Goal: Information Seeking & Learning: Understand process/instructions

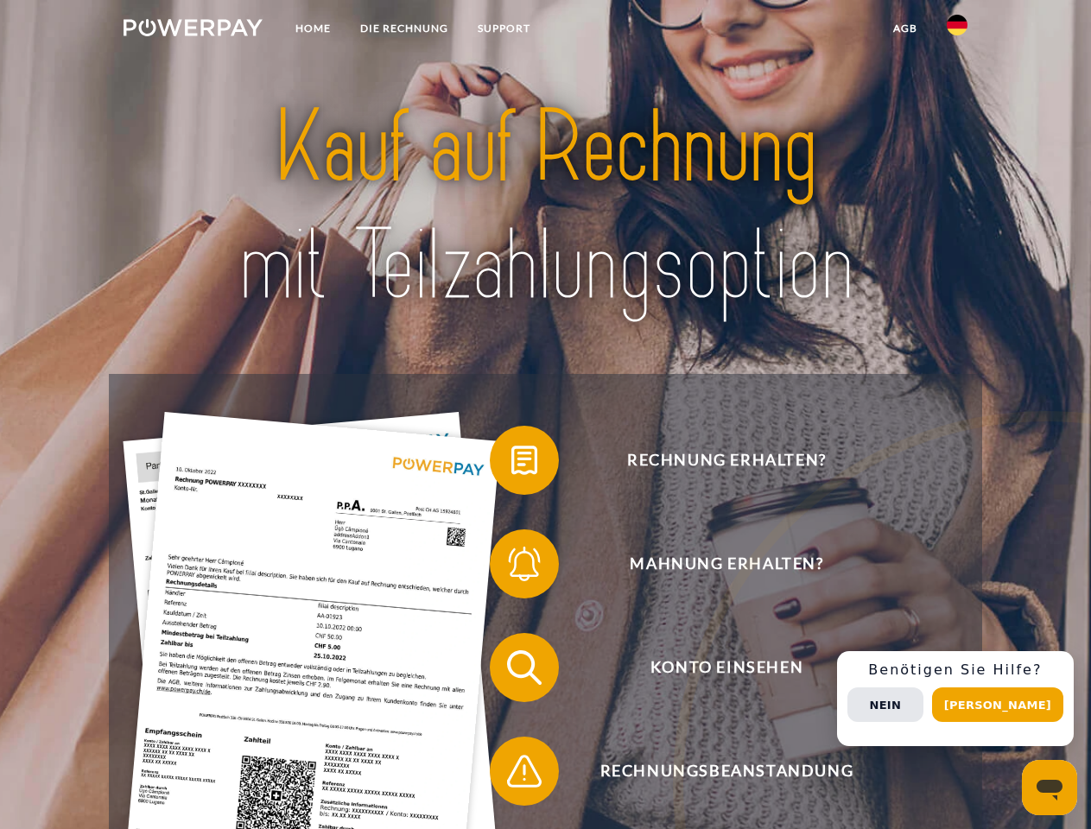
click at [193, 30] on img at bounding box center [193, 27] width 139 height 17
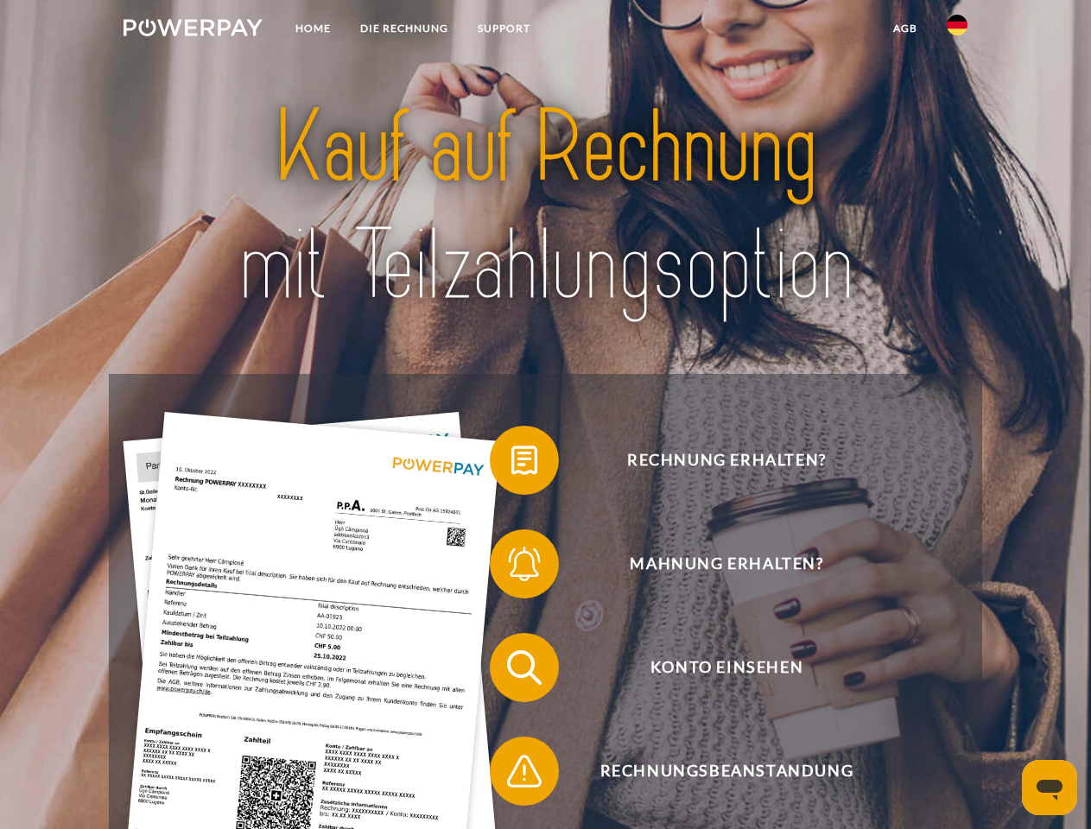
click at [957, 30] on img at bounding box center [957, 25] width 21 height 21
click at [905, 29] on link "agb" at bounding box center [906, 28] width 54 height 31
click at [512, 464] on span at bounding box center [498, 460] width 86 height 86
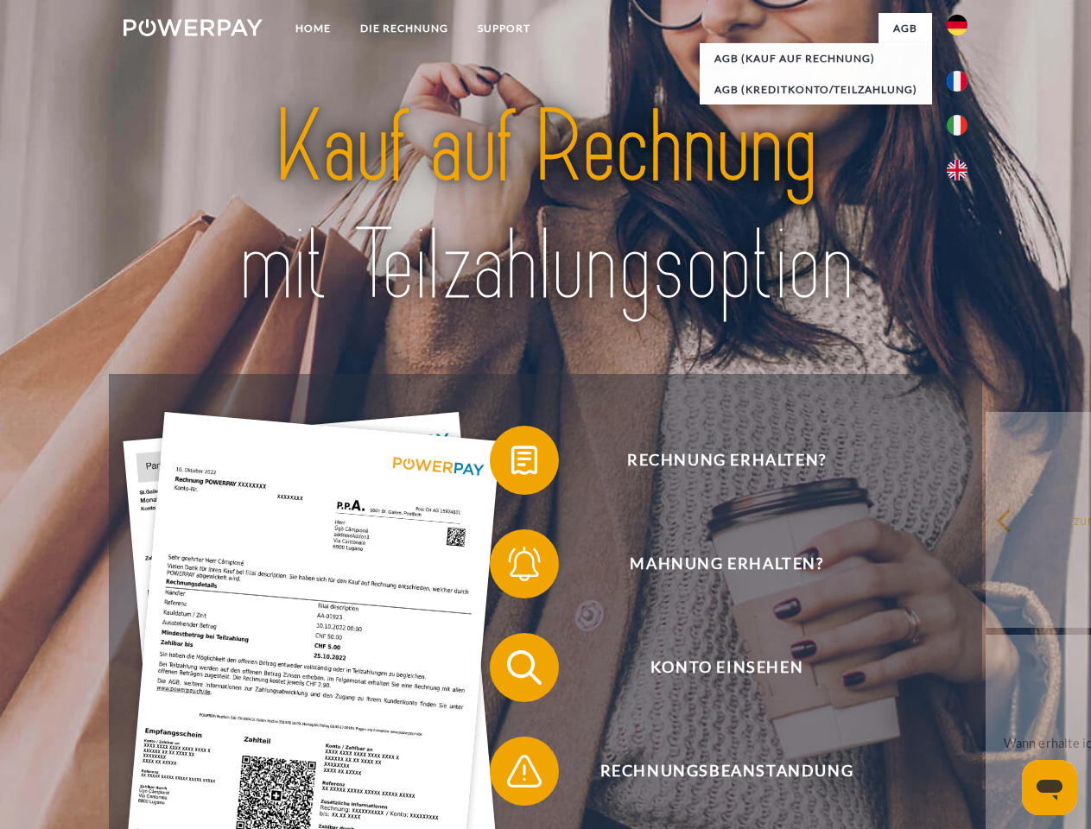
click at [512, 568] on span at bounding box center [498, 564] width 86 height 86
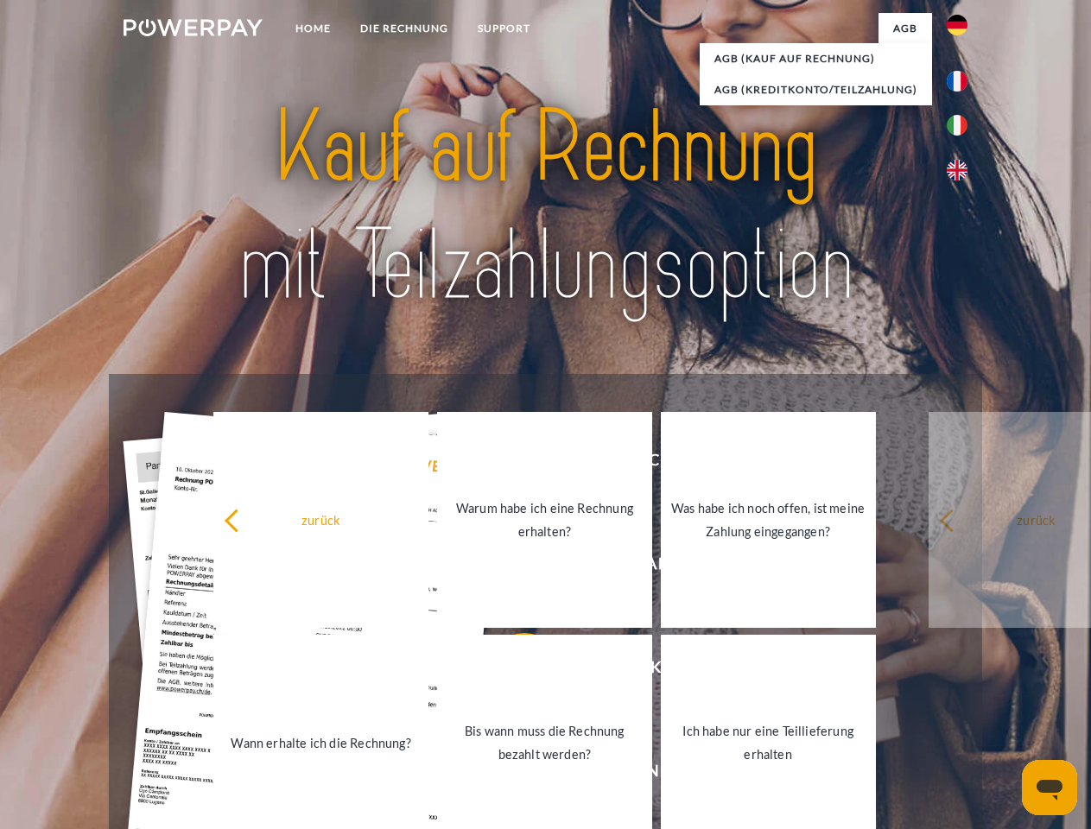
click at [512, 671] on link "Bis wann muss die Rechnung bezahlt werden?" at bounding box center [544, 743] width 215 height 216
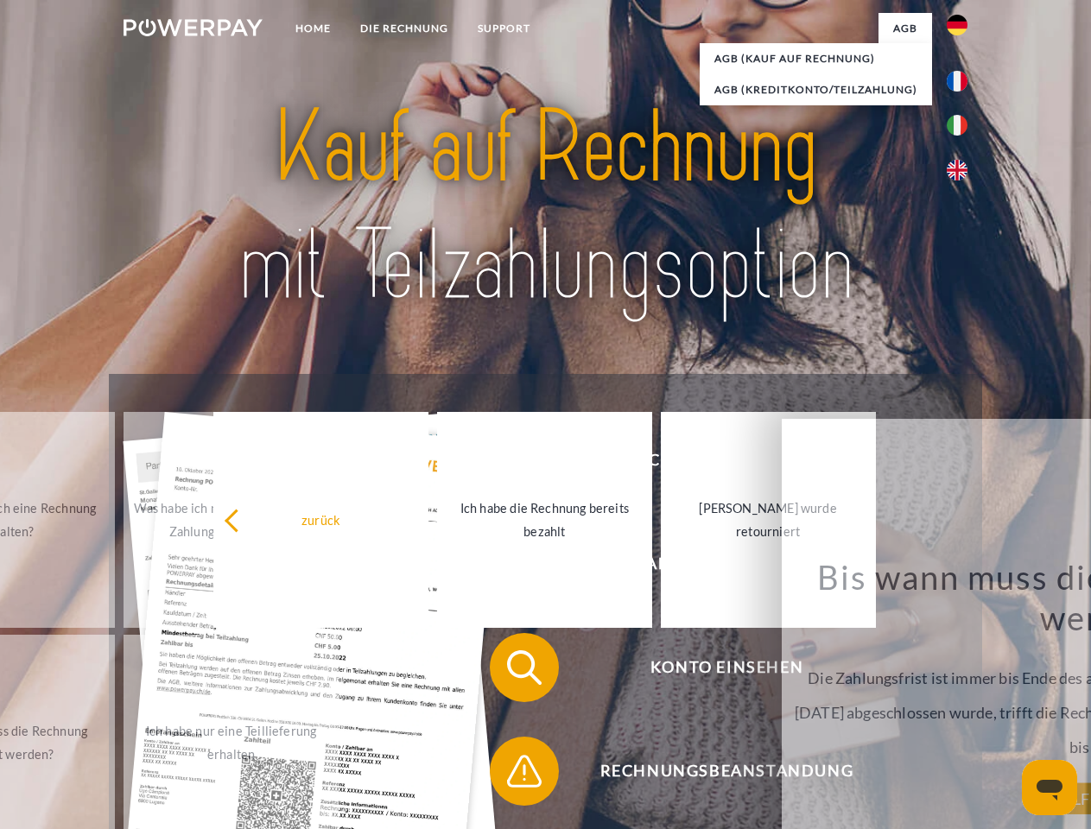
click at [512, 775] on span at bounding box center [498, 771] width 86 height 86
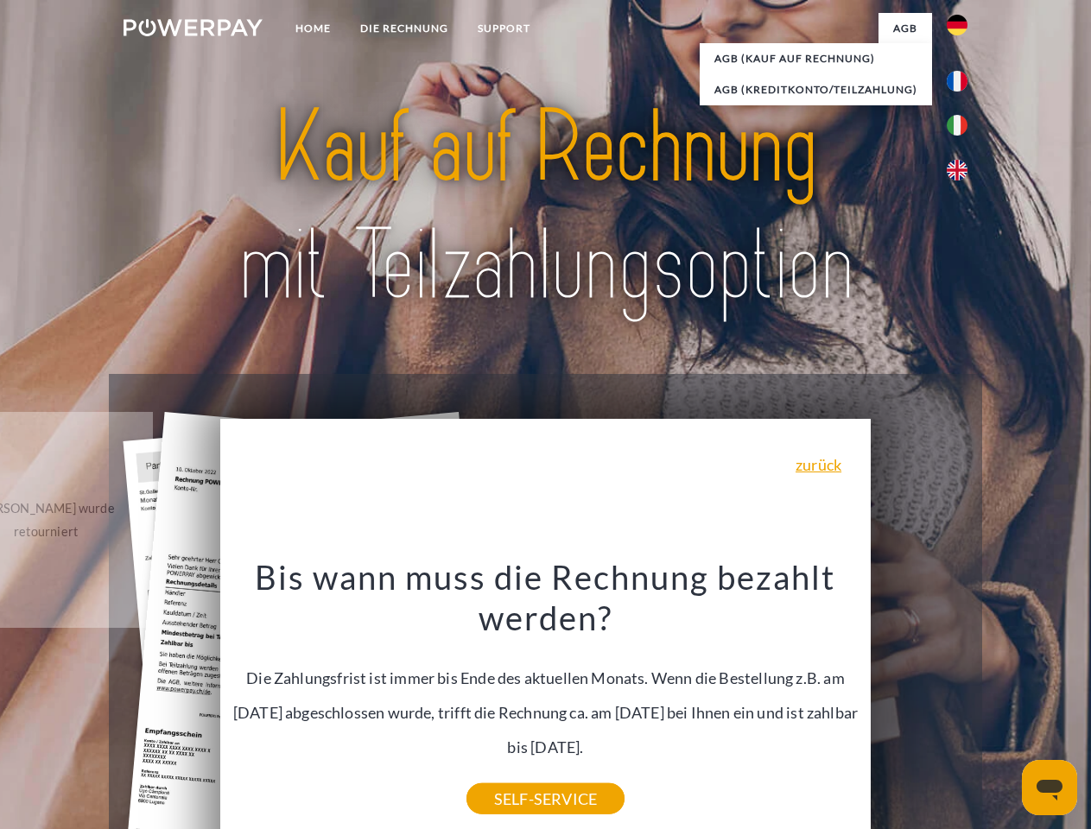
click at [962, 699] on div "Rechnung erhalten? Mahnung erhalten? Konto einsehen" at bounding box center [545, 719] width 873 height 691
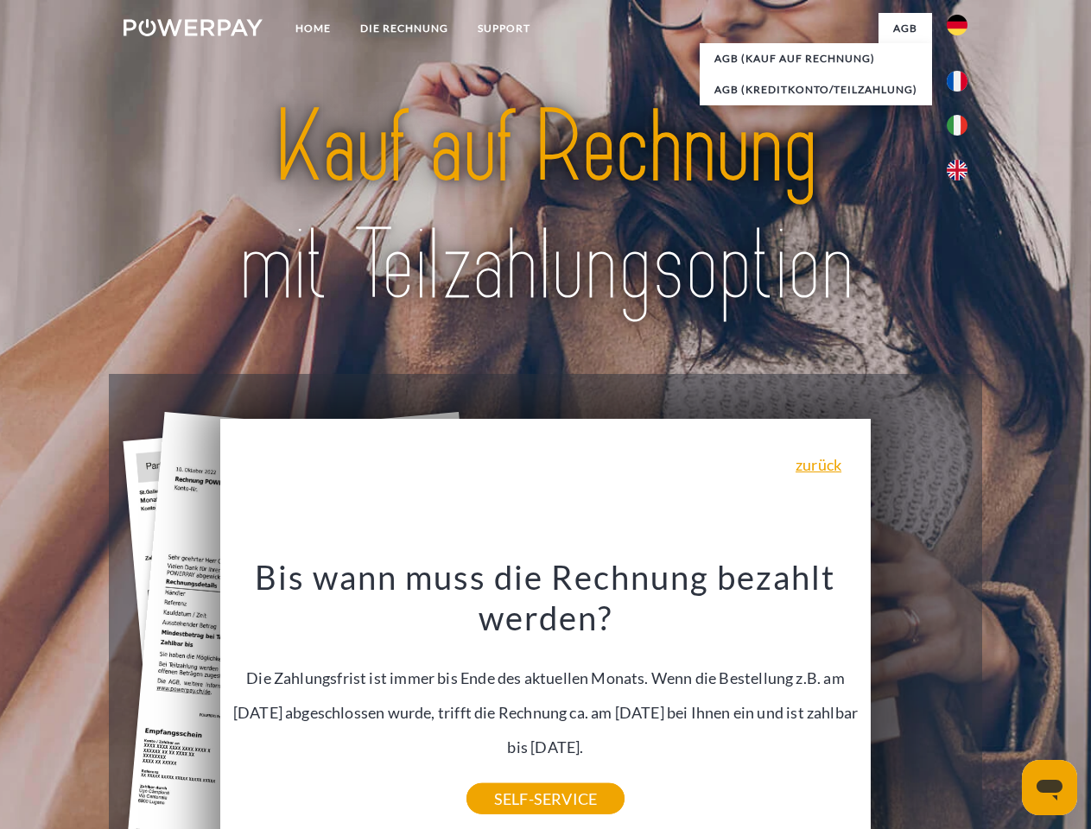
click at [919, 702] on span "Konto einsehen" at bounding box center [726, 667] width 423 height 69
click at [1004, 705] on header "Home DIE RECHNUNG SUPPORT" at bounding box center [545, 596] width 1091 height 1193
